Goal: Task Accomplishment & Management: Manage account settings

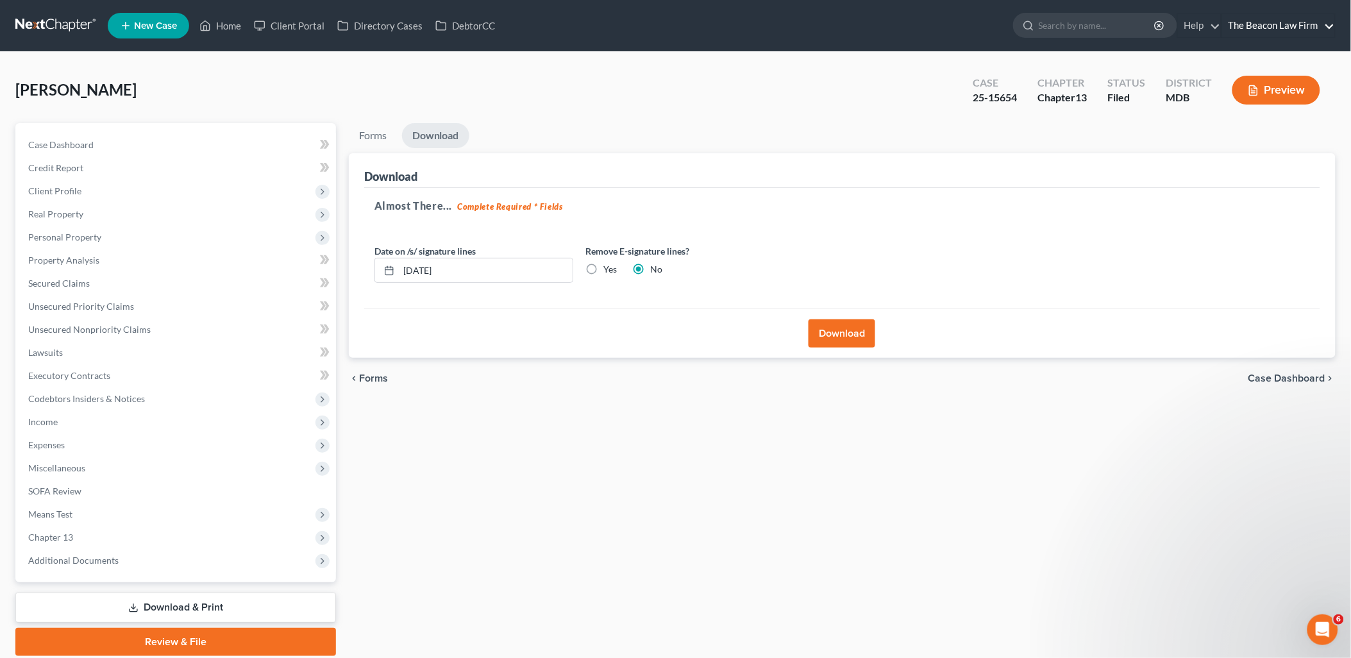
click at [1292, 24] on link "The Beacon Law Firm" at bounding box center [1278, 25] width 113 height 23
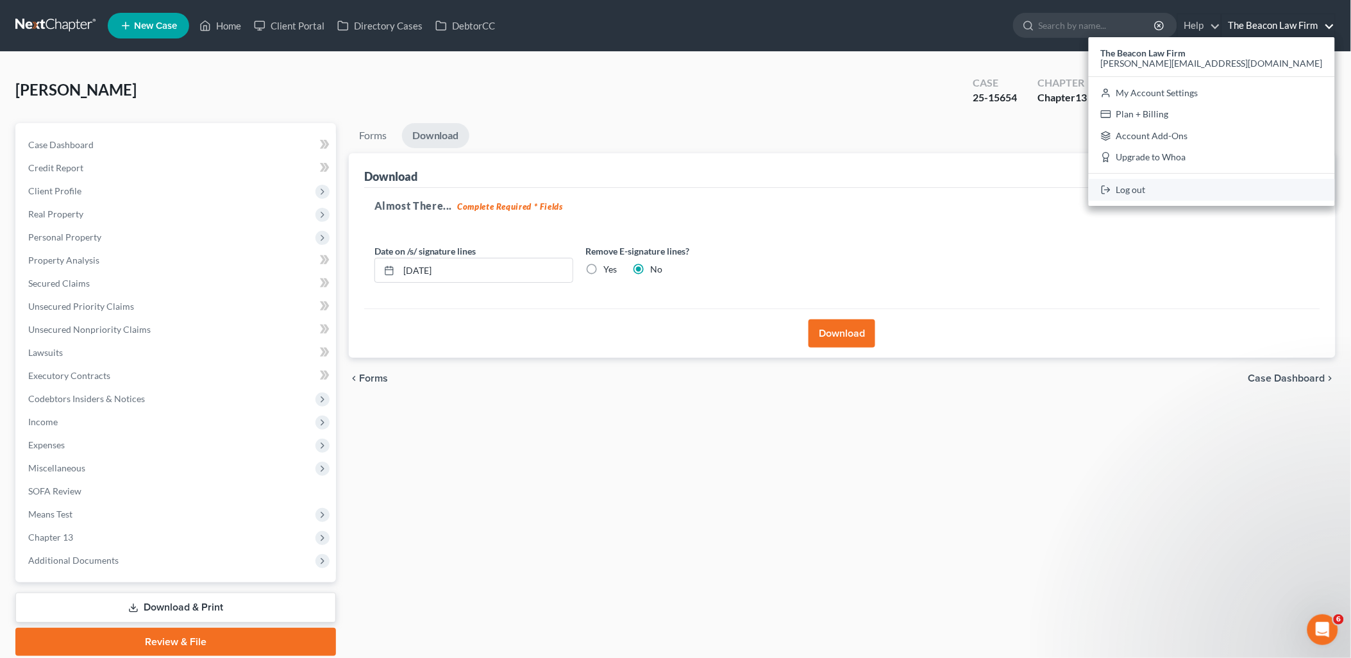
click at [1264, 185] on link "Log out" at bounding box center [1212, 190] width 246 height 22
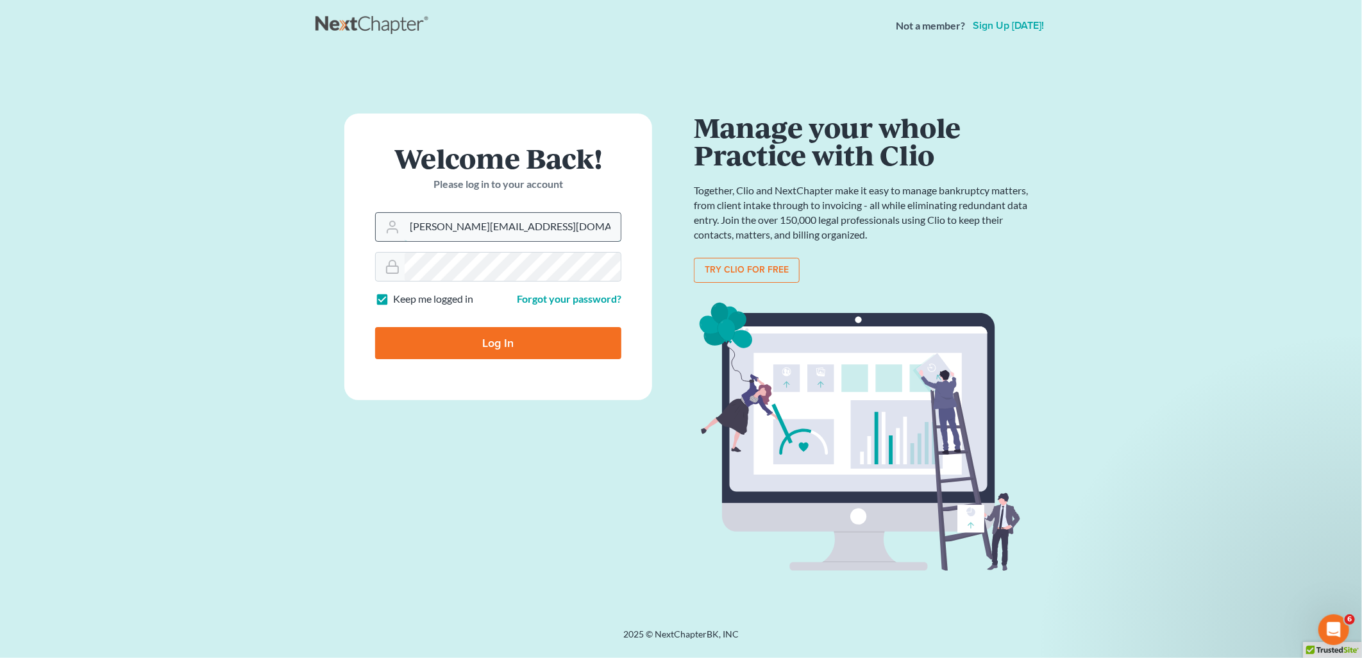
click at [518, 226] on input "[PERSON_NAME][EMAIL_ADDRESS][DOMAIN_NAME]" at bounding box center [513, 227] width 216 height 28
type input "[EMAIL_ADDRESS][DOMAIN_NAME]"
click at [492, 349] on input "Log In" at bounding box center [498, 343] width 246 height 32
type input "Thinking..."
